Goal: Find specific page/section: Find specific page/section

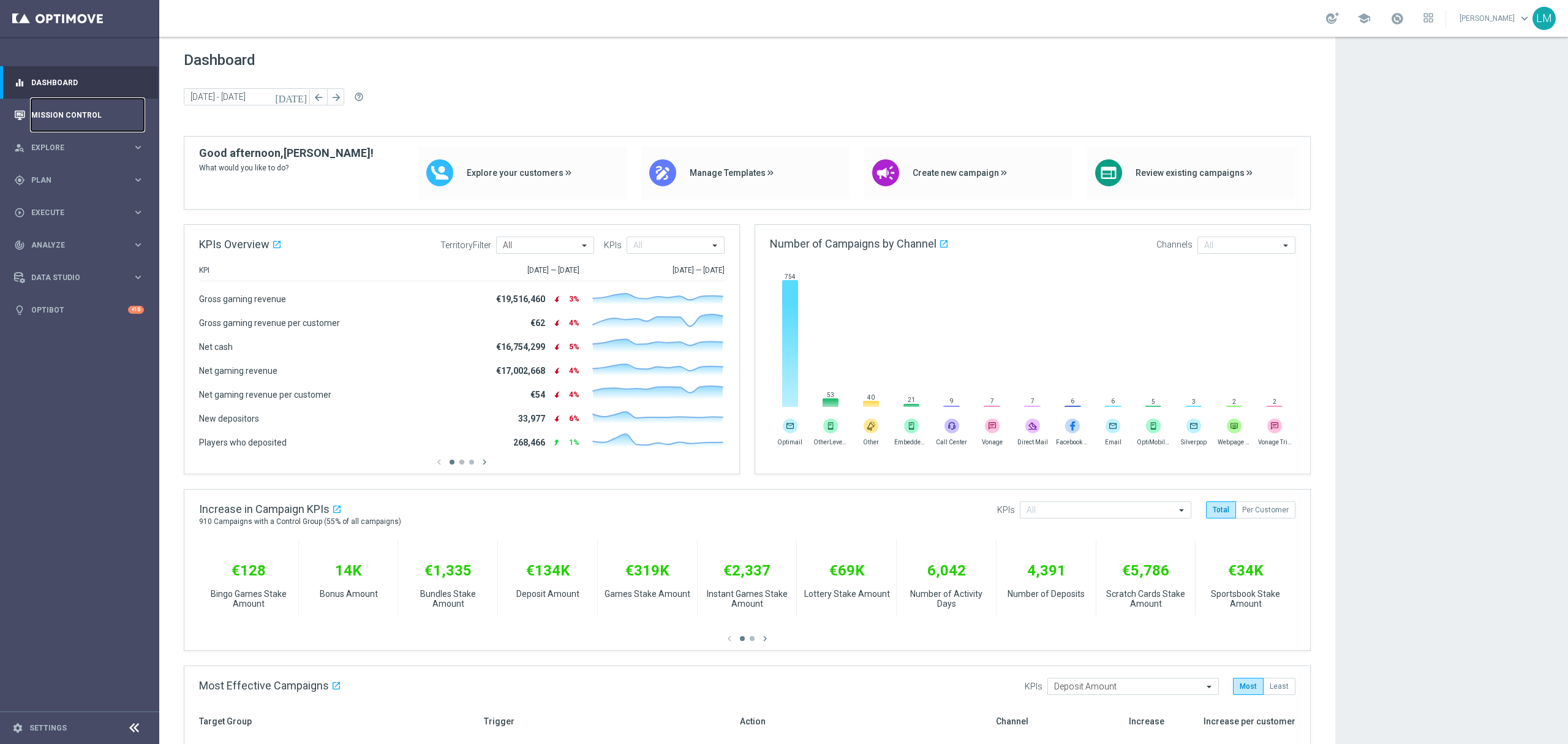
click at [97, 119] on link "Mission Control" at bounding box center [87, 114] width 112 height 33
